Goal: Transaction & Acquisition: Purchase product/service

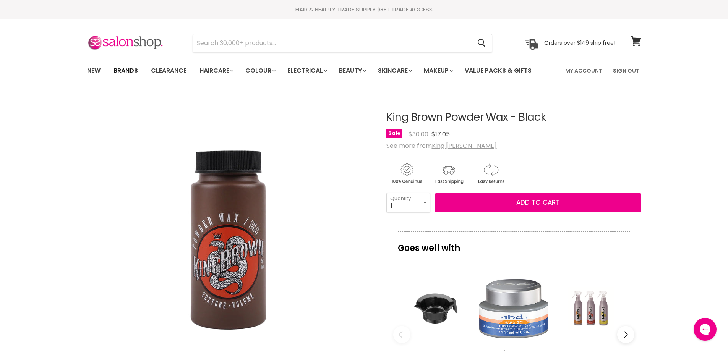
click at [134, 68] on link "Brands" at bounding box center [126, 71] width 36 height 16
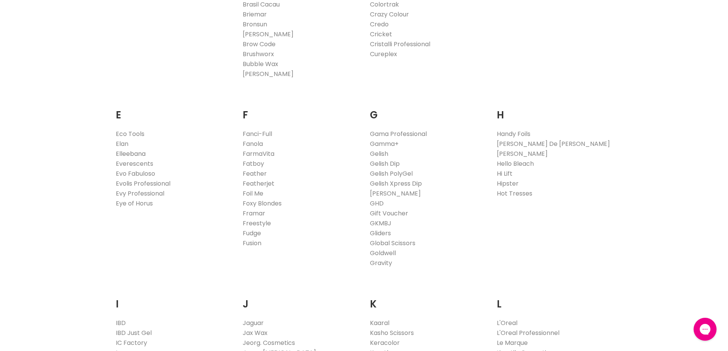
click at [128, 156] on link "Elleebana" at bounding box center [131, 153] width 30 height 9
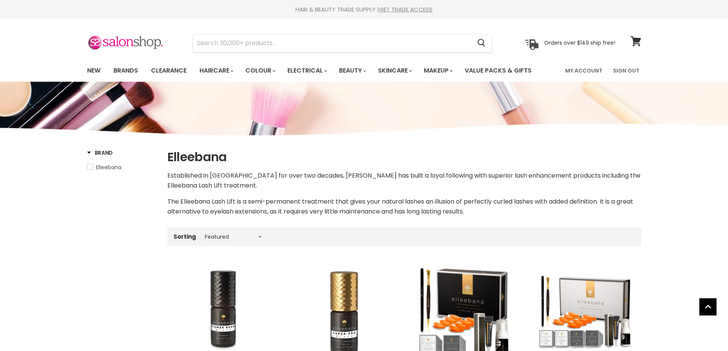
select select "manual"
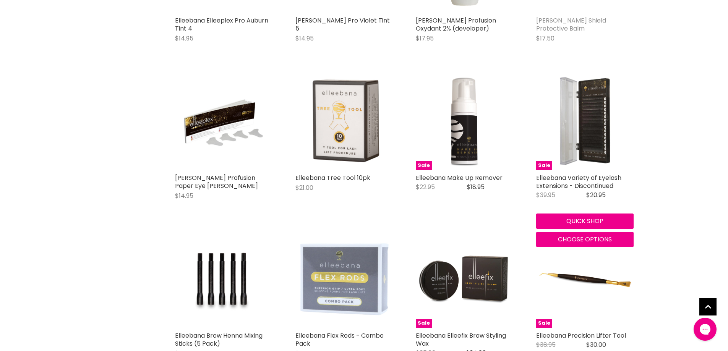
scroll to position [1529, 0]
